Goal: Navigation & Orientation: Find specific page/section

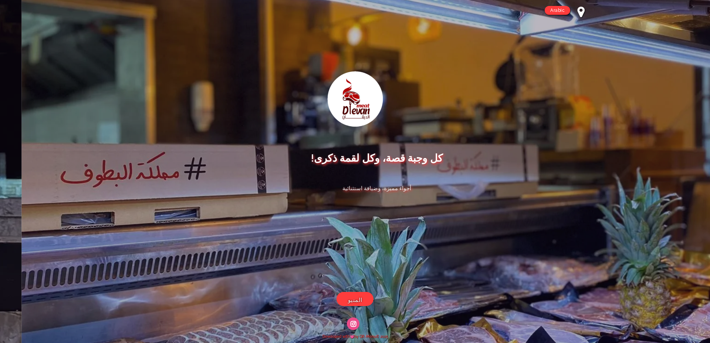
click at [346, 294] on link "المنيو" at bounding box center [355, 299] width 37 height 14
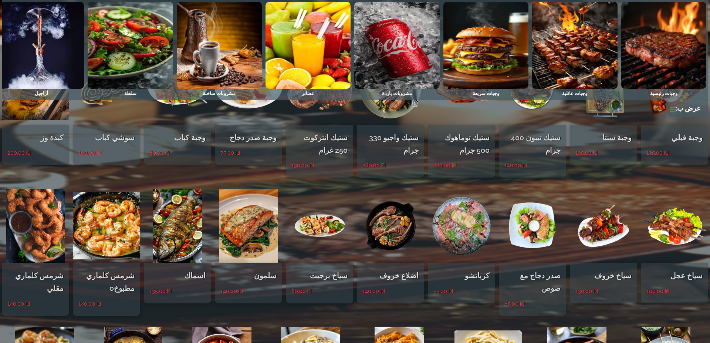
scroll to position [129, 0]
